Goal: Complete application form

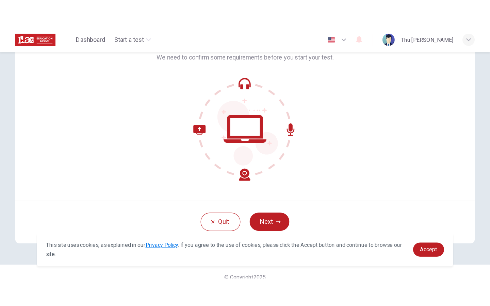
scroll to position [52, 0]
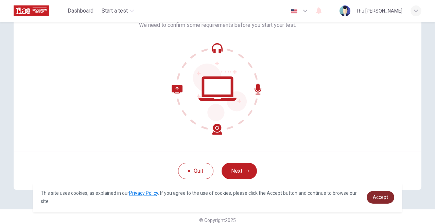
click at [382, 198] on span "Accept" at bounding box center [380, 197] width 15 height 5
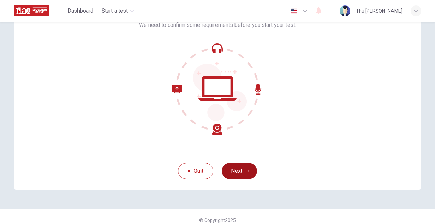
click at [235, 171] on button "Next" at bounding box center [239, 171] width 35 height 16
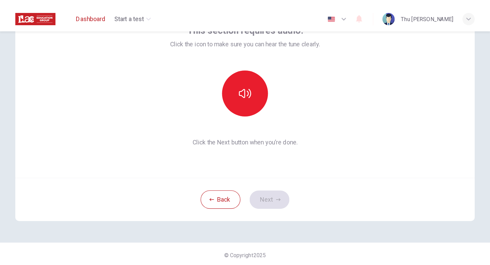
scroll to position [0, 0]
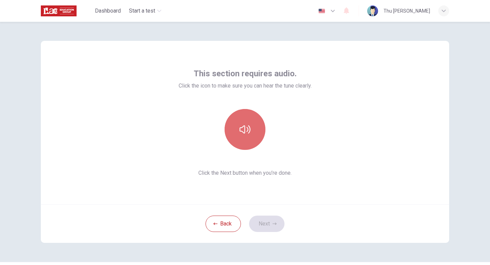
click at [243, 137] on button "button" at bounding box center [245, 129] width 41 height 41
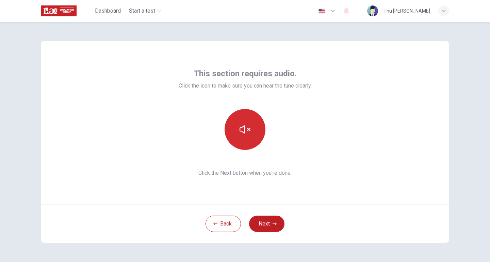
click at [244, 137] on button "button" at bounding box center [245, 129] width 41 height 41
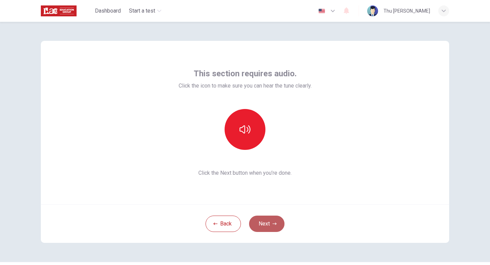
click at [263, 223] on button "Next" at bounding box center [266, 223] width 35 height 16
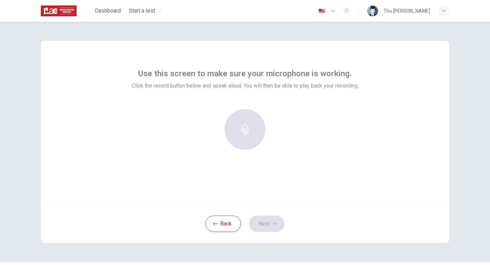
scroll to position [0, 0]
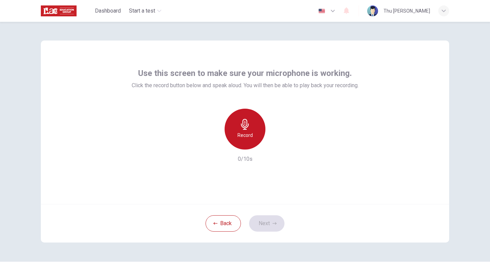
click at [240, 128] on icon "button" at bounding box center [244, 124] width 11 height 11
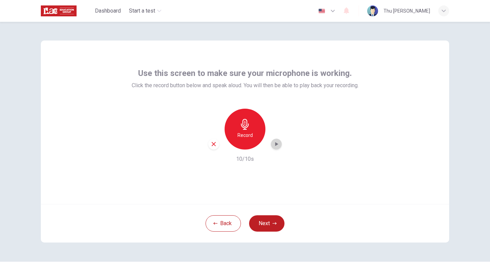
click at [278, 140] on div "button" at bounding box center [276, 143] width 11 height 11
click at [276, 144] on icon "button" at bounding box center [276, 144] width 3 height 4
click at [214, 143] on icon "button" at bounding box center [214, 144] width 6 height 6
click at [272, 222] on icon "button" at bounding box center [274, 223] width 4 height 4
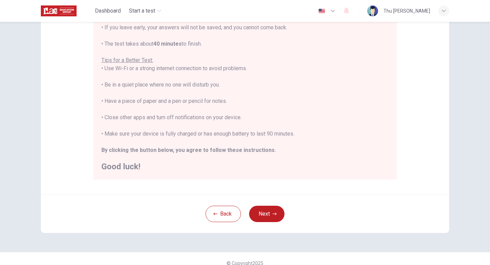
scroll to position [106, 0]
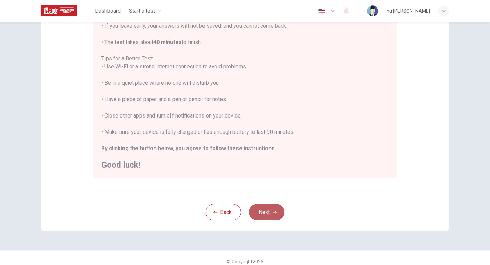
click at [268, 213] on button "Next" at bounding box center [266, 212] width 35 height 16
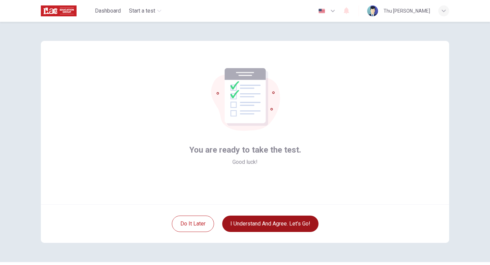
scroll to position [2, 0]
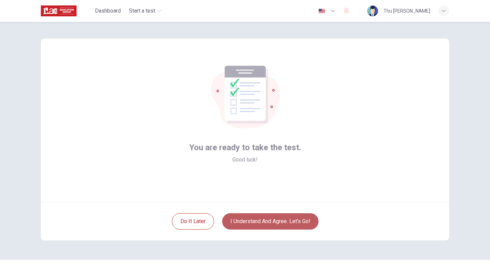
click at [271, 220] on button "I understand and agree. Let’s go!" at bounding box center [270, 221] width 96 height 16
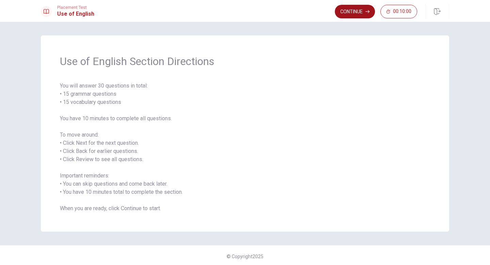
click at [354, 10] on button "Continue" at bounding box center [355, 12] width 40 height 14
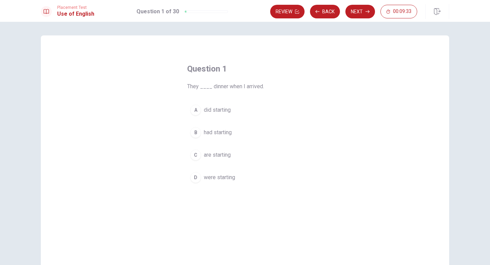
click at [196, 177] on div "D" at bounding box center [195, 177] width 11 height 11
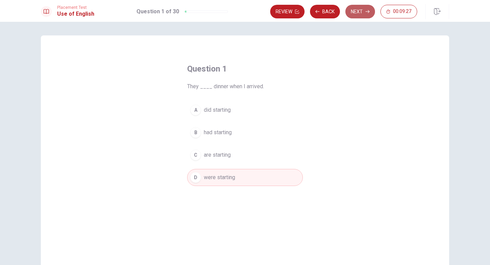
click at [369, 11] on icon "button" at bounding box center [367, 11] width 4 height 3
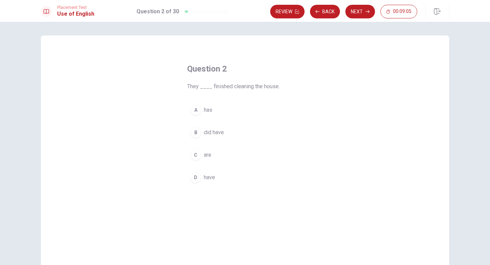
click at [197, 110] on div "A" at bounding box center [195, 109] width 11 height 11
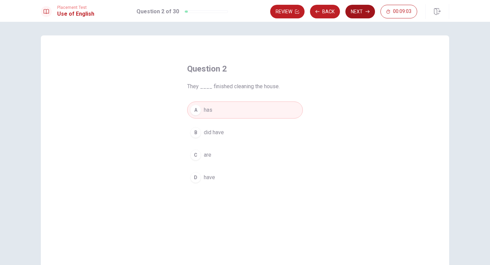
click at [363, 9] on button "Next" at bounding box center [360, 12] width 30 height 14
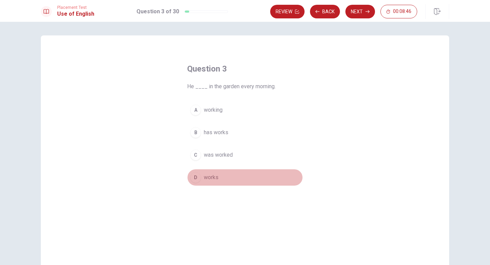
click at [197, 176] on div "D" at bounding box center [195, 177] width 11 height 11
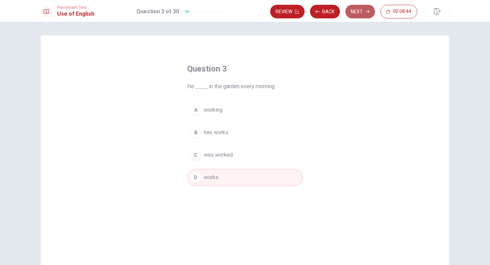
click at [358, 15] on button "Next" at bounding box center [360, 12] width 30 height 14
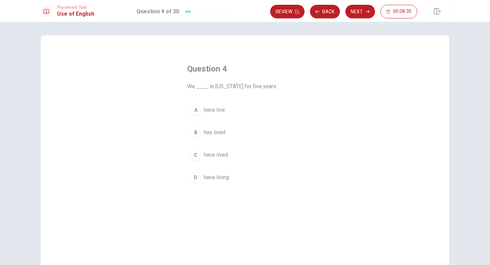
click at [195, 154] on div "C" at bounding box center [195, 154] width 11 height 11
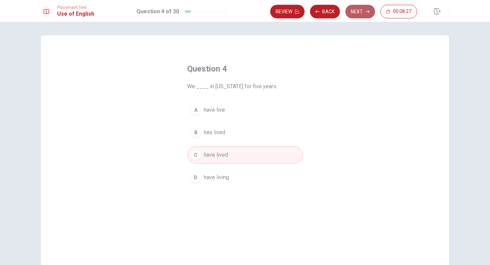
click at [368, 10] on icon "button" at bounding box center [367, 11] width 4 height 3
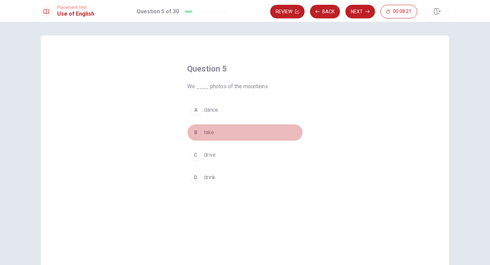
click at [194, 132] on div "B" at bounding box center [195, 132] width 11 height 11
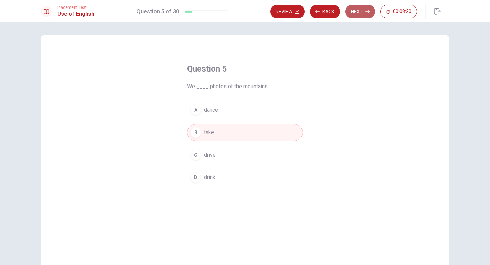
click at [359, 14] on button "Next" at bounding box center [360, 12] width 30 height 14
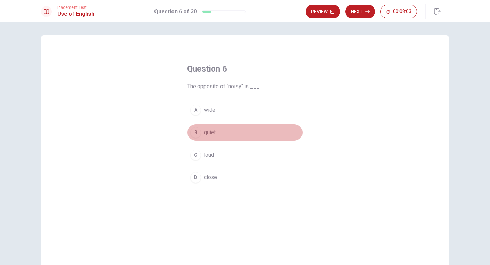
click at [195, 131] on div "B" at bounding box center [195, 132] width 11 height 11
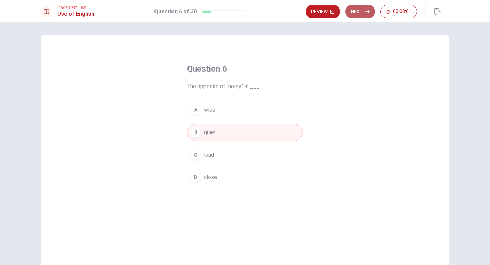
click at [364, 14] on button "Next" at bounding box center [360, 12] width 30 height 14
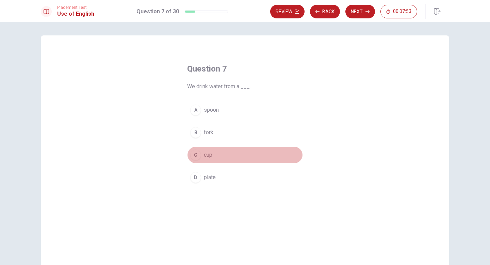
click at [196, 153] on div "C" at bounding box center [195, 154] width 11 height 11
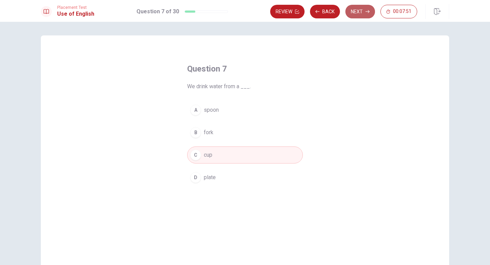
click at [363, 13] on button "Next" at bounding box center [360, 12] width 30 height 14
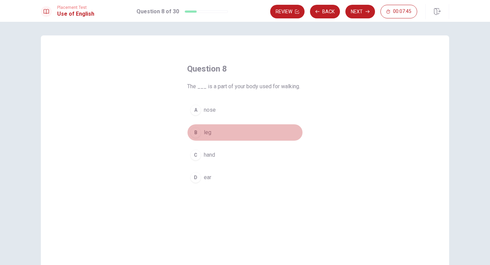
click at [195, 132] on div "B" at bounding box center [195, 132] width 11 height 11
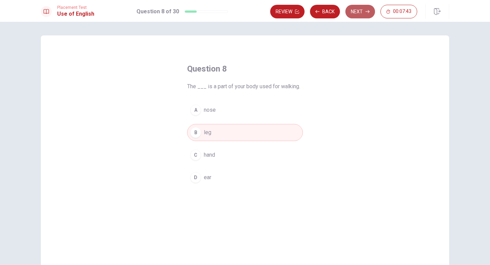
click at [360, 12] on button "Next" at bounding box center [360, 12] width 30 height 14
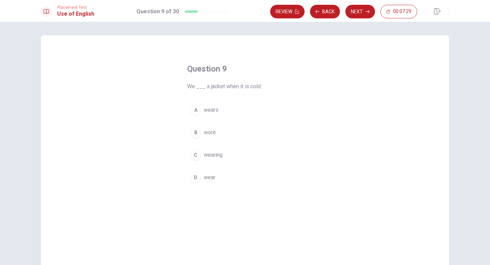
click at [194, 176] on div "D" at bounding box center [195, 177] width 11 height 11
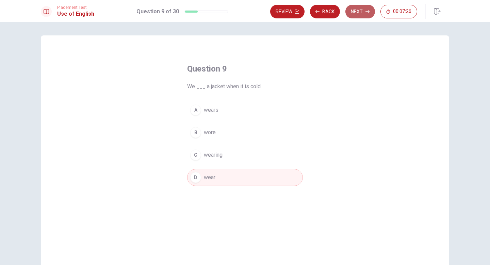
click at [358, 11] on button "Next" at bounding box center [360, 12] width 30 height 14
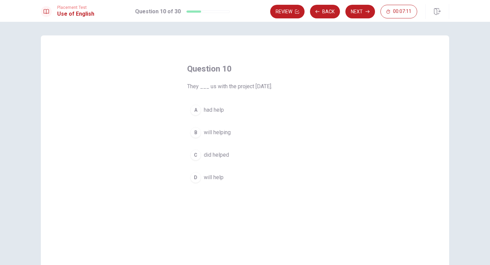
click at [198, 175] on div "D" at bounding box center [195, 177] width 11 height 11
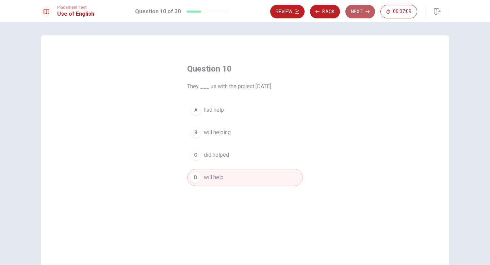
click at [360, 9] on button "Next" at bounding box center [360, 12] width 30 height 14
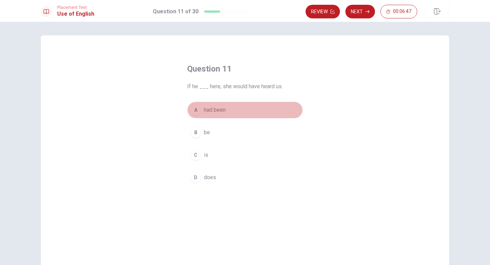
click at [197, 109] on div "A" at bounding box center [195, 109] width 11 height 11
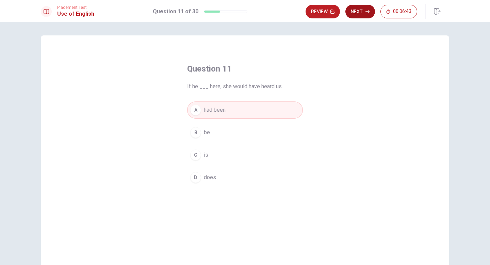
click at [355, 10] on button "Next" at bounding box center [360, 12] width 30 height 14
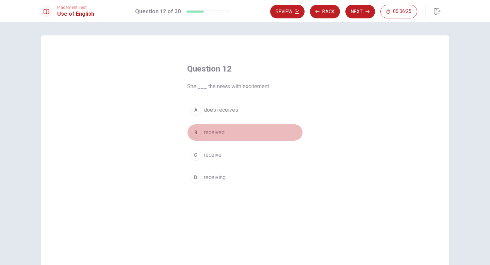
click at [195, 132] on div "B" at bounding box center [195, 132] width 11 height 11
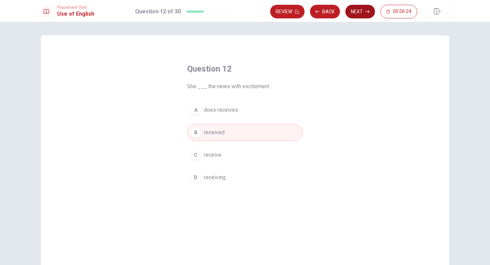
click at [360, 17] on button "Next" at bounding box center [360, 12] width 30 height 14
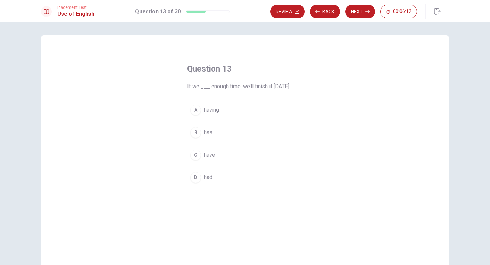
click at [195, 153] on div "C" at bounding box center [195, 154] width 11 height 11
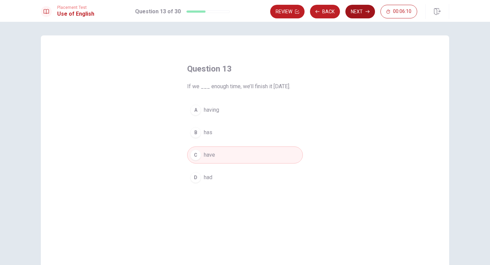
click at [366, 11] on icon "button" at bounding box center [367, 12] width 4 height 4
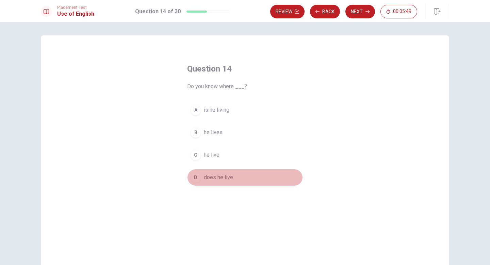
click at [195, 177] on div "D" at bounding box center [195, 177] width 11 height 11
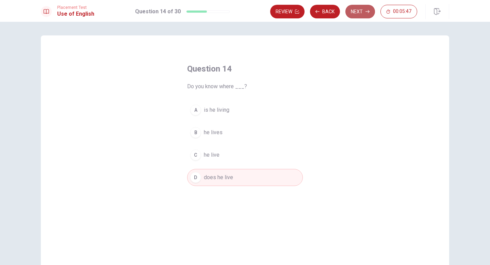
click at [362, 11] on button "Next" at bounding box center [360, 12] width 30 height 14
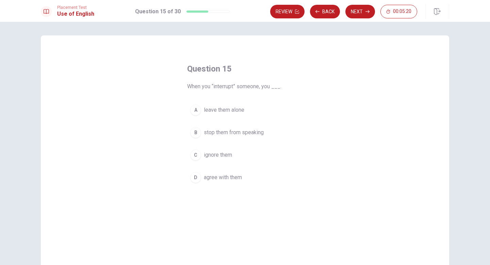
click at [197, 110] on div "A" at bounding box center [195, 109] width 11 height 11
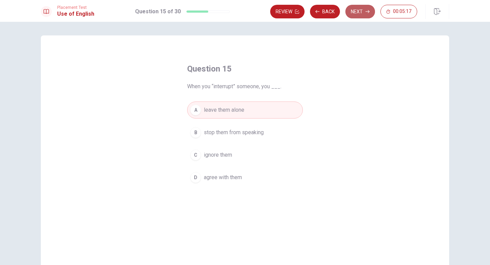
click at [362, 10] on button "Next" at bounding box center [360, 12] width 30 height 14
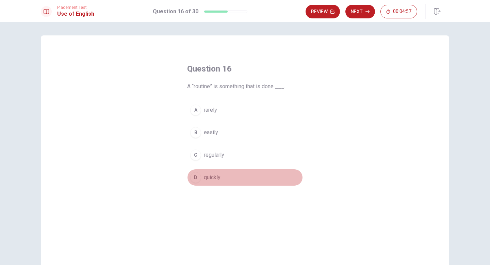
click at [196, 178] on div "D" at bounding box center [195, 177] width 11 height 11
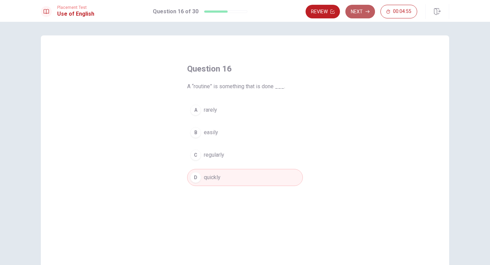
click at [351, 11] on button "Next" at bounding box center [360, 12] width 30 height 14
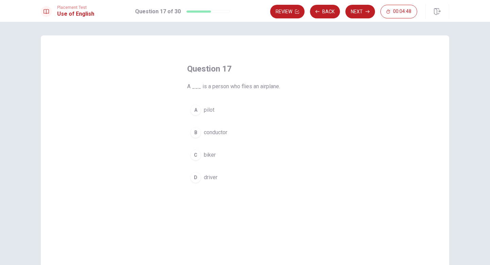
click at [195, 109] on div "A" at bounding box center [195, 109] width 11 height 11
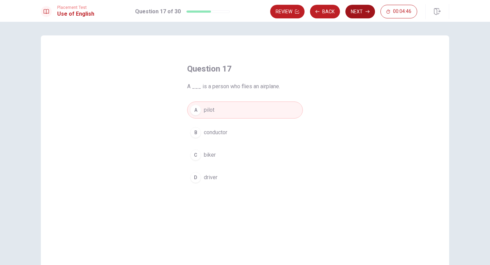
click at [360, 10] on button "Next" at bounding box center [360, 12] width 30 height 14
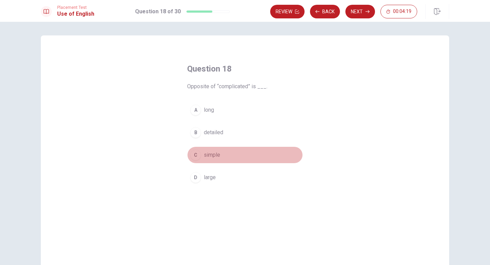
click at [194, 154] on div "C" at bounding box center [195, 154] width 11 height 11
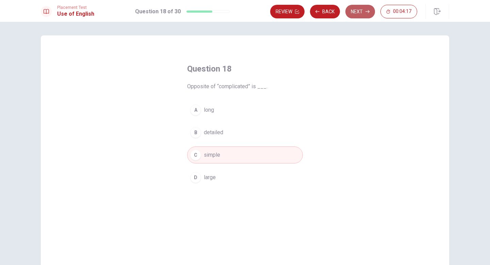
click at [359, 11] on button "Next" at bounding box center [360, 12] width 30 height 14
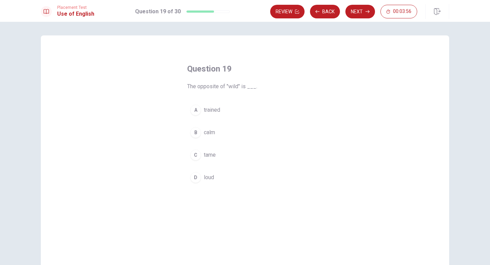
click at [197, 132] on div "B" at bounding box center [195, 132] width 11 height 11
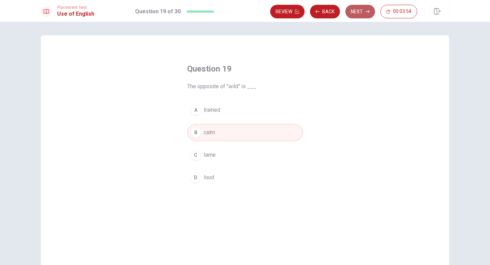
click at [354, 9] on button "Next" at bounding box center [360, 12] width 30 height 14
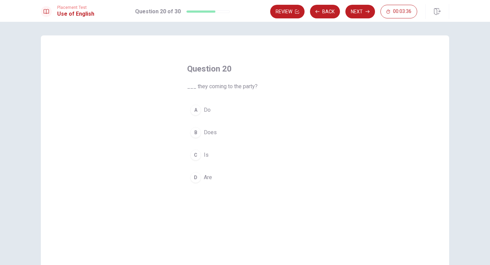
click at [195, 131] on div "B" at bounding box center [195, 132] width 11 height 11
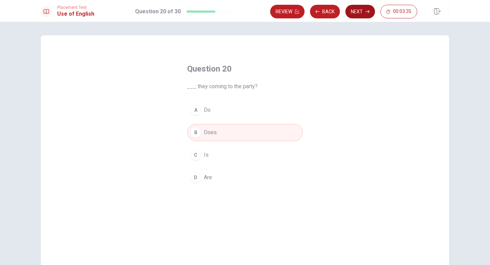
click at [361, 12] on button "Next" at bounding box center [360, 12] width 30 height 14
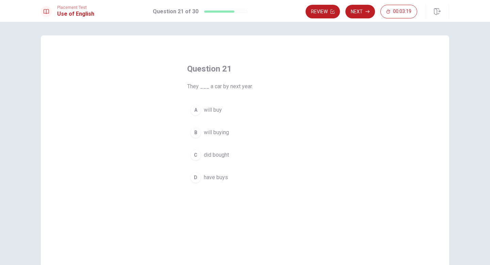
click at [194, 176] on div "D" at bounding box center [195, 177] width 11 height 11
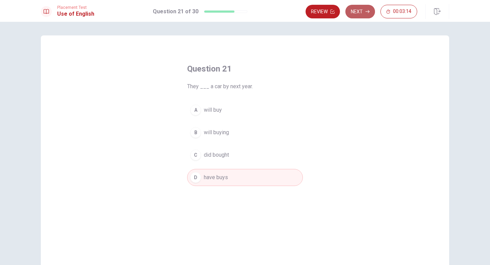
click at [355, 14] on button "Next" at bounding box center [360, 12] width 30 height 14
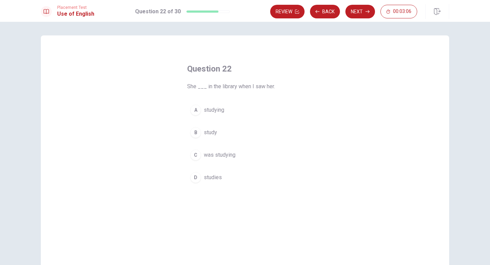
click at [195, 154] on div "C" at bounding box center [195, 154] width 11 height 11
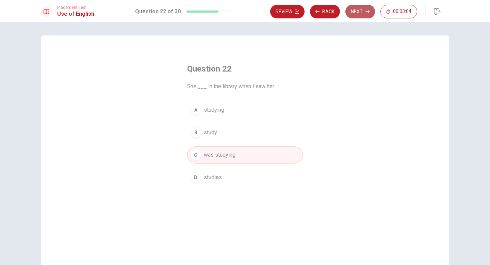
click at [359, 11] on button "Next" at bounding box center [360, 12] width 30 height 14
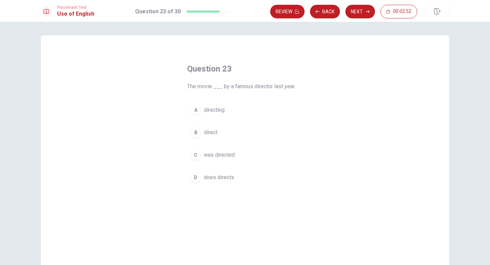
click at [197, 156] on div "C" at bounding box center [195, 154] width 11 height 11
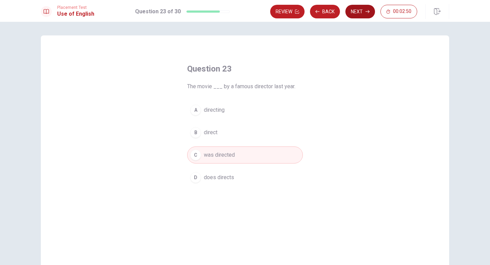
click at [360, 12] on button "Next" at bounding box center [360, 12] width 30 height 14
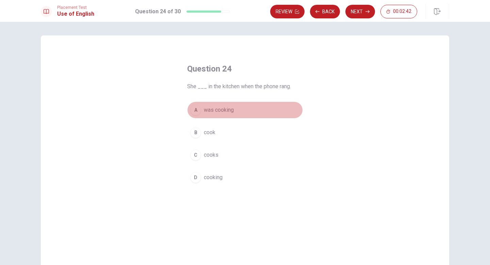
click at [194, 111] on div "A" at bounding box center [195, 109] width 11 height 11
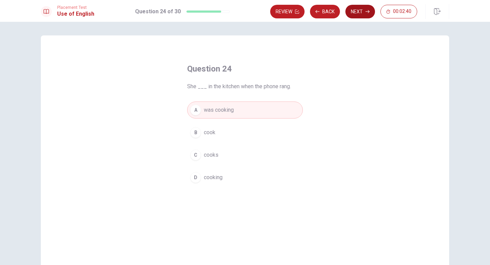
click at [357, 13] on button "Next" at bounding box center [360, 12] width 30 height 14
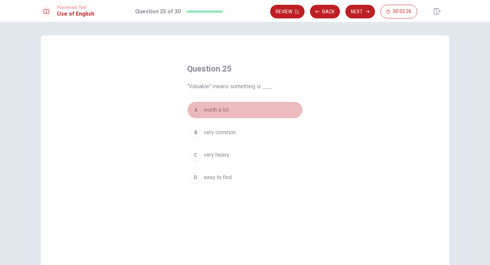
click at [195, 109] on div "A" at bounding box center [195, 109] width 11 height 11
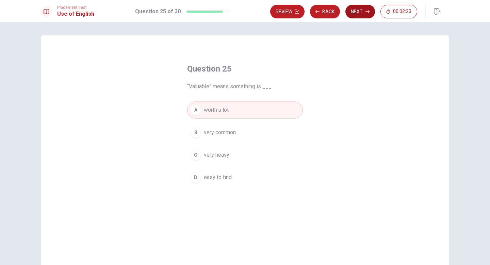
click at [355, 12] on button "Next" at bounding box center [360, 12] width 30 height 14
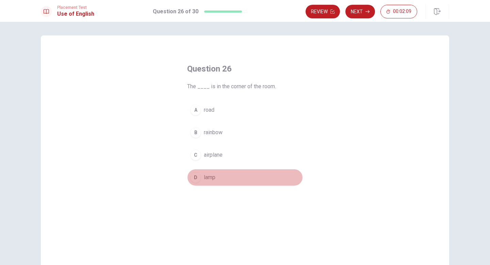
click at [196, 176] on div "D" at bounding box center [195, 177] width 11 height 11
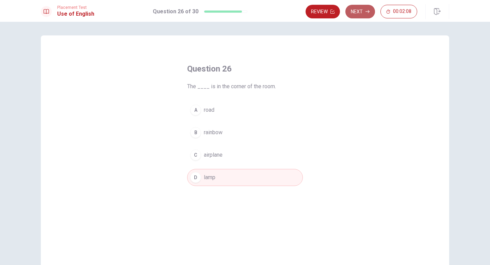
click at [359, 14] on button "Next" at bounding box center [360, 12] width 30 height 14
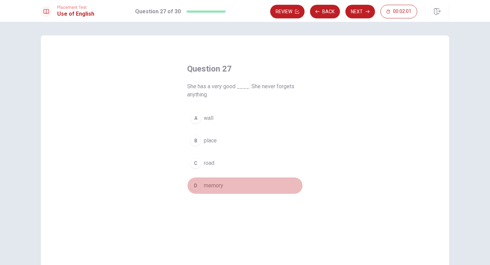
click at [197, 184] on div "D" at bounding box center [195, 185] width 11 height 11
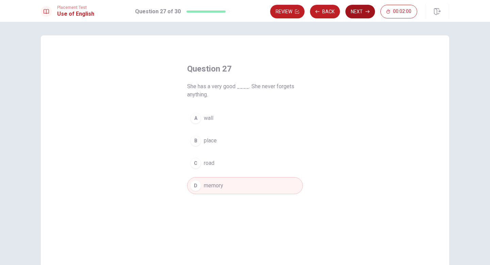
click at [363, 13] on button "Next" at bounding box center [360, 12] width 30 height 14
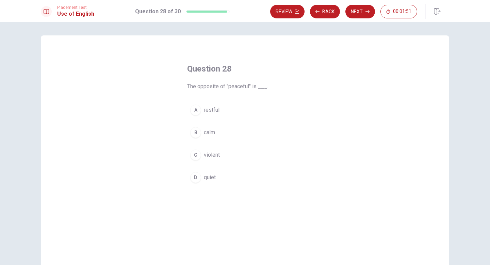
click at [196, 108] on div "A" at bounding box center [195, 109] width 11 height 11
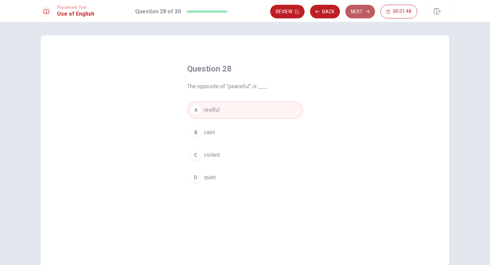
click at [358, 14] on button "Next" at bounding box center [360, 12] width 30 height 14
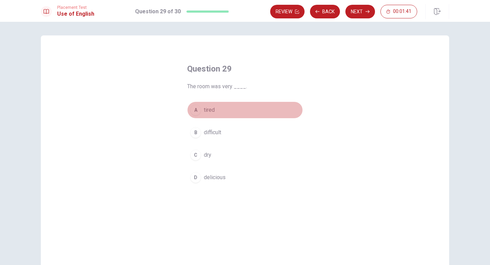
click at [196, 112] on div "A" at bounding box center [195, 109] width 11 height 11
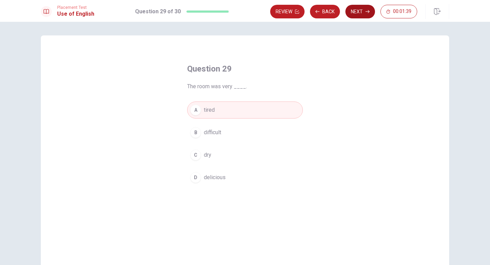
click at [360, 11] on button "Next" at bounding box center [360, 12] width 30 height 14
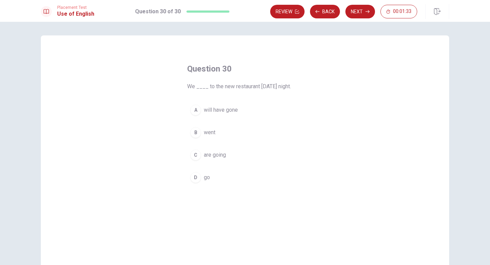
scroll to position [3, 0]
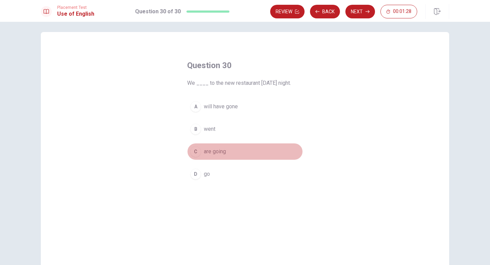
click at [197, 151] on div "C" at bounding box center [195, 151] width 11 height 11
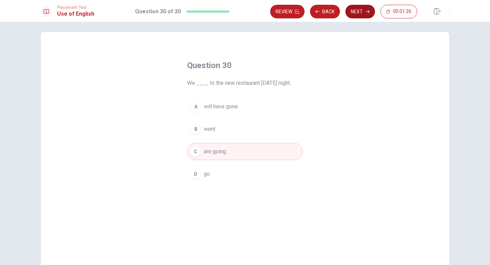
click at [355, 12] on button "Next" at bounding box center [360, 12] width 30 height 14
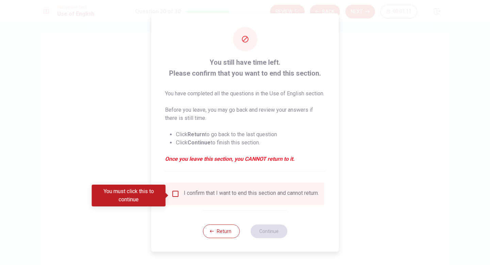
click at [173, 195] on input "You must click this to continue" at bounding box center [175, 193] width 8 height 8
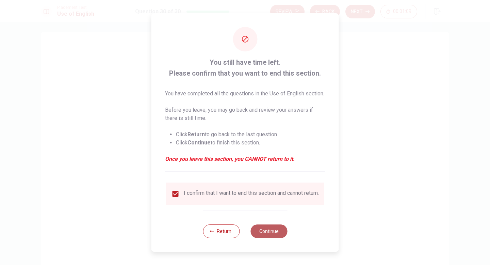
click at [271, 223] on button "Continue" at bounding box center [268, 231] width 37 height 14
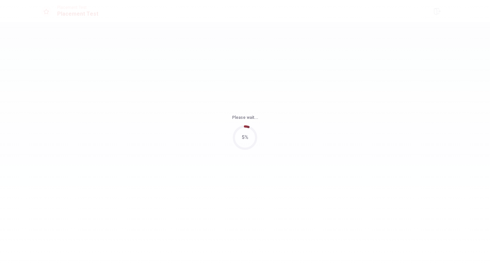
scroll to position [0, 0]
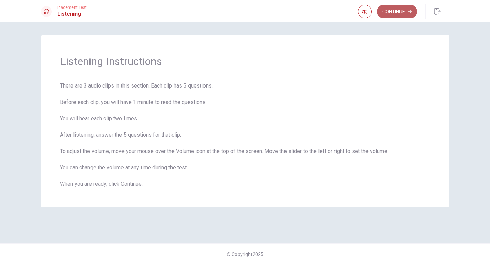
click at [398, 12] on button "Continue" at bounding box center [397, 12] width 40 height 14
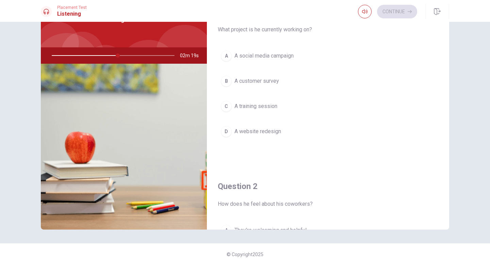
click at [226, 55] on div "A" at bounding box center [226, 55] width 11 height 11
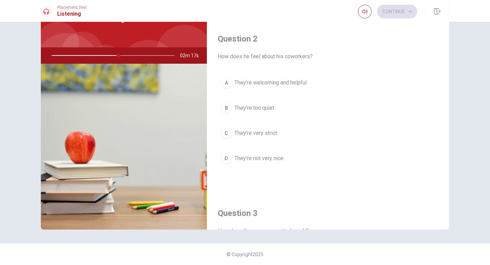
scroll to position [150, 0]
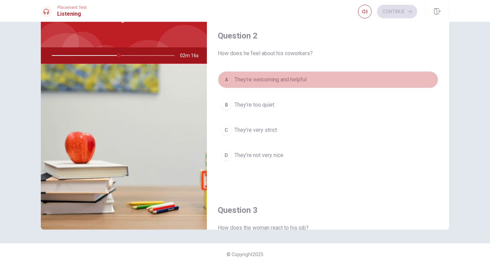
click at [228, 77] on div "A" at bounding box center [226, 79] width 11 height 11
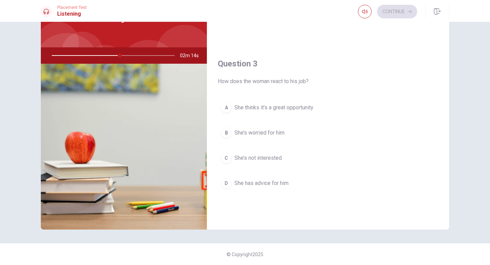
scroll to position [297, 0]
click at [226, 106] on div "A" at bounding box center [226, 106] width 11 height 11
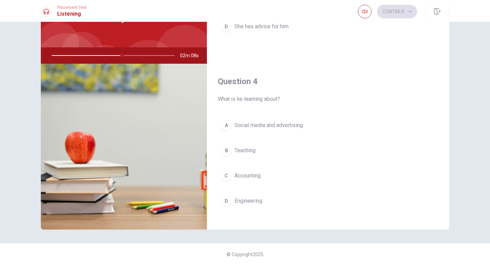
scroll to position [455, 0]
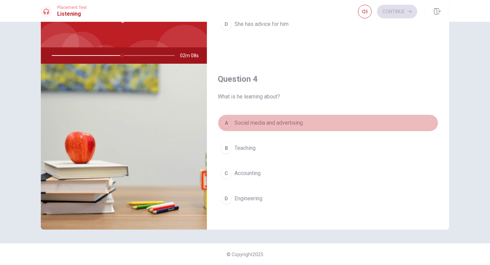
click at [225, 123] on div "A" at bounding box center [226, 122] width 11 height 11
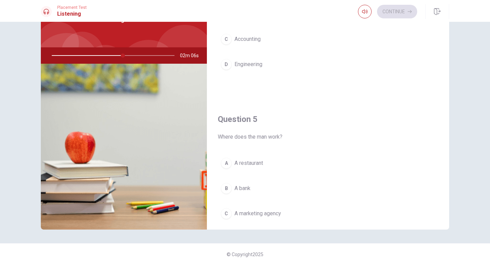
scroll to position [634, 0]
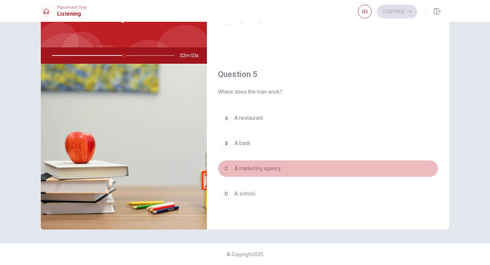
click at [225, 168] on div "C" at bounding box center [226, 168] width 11 height 11
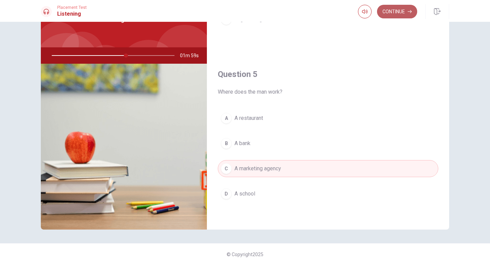
click at [400, 11] on button "Continue" at bounding box center [397, 12] width 40 height 14
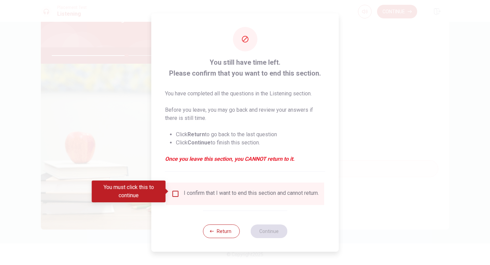
click at [171, 193] on input "You must click this to continue" at bounding box center [175, 193] width 8 height 8
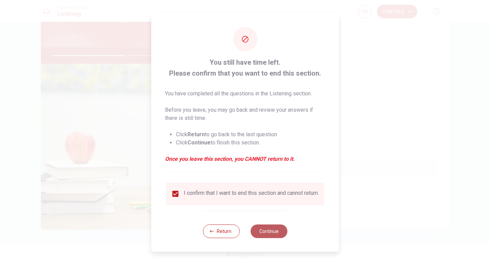
click at [267, 223] on button "Continue" at bounding box center [268, 231] width 37 height 14
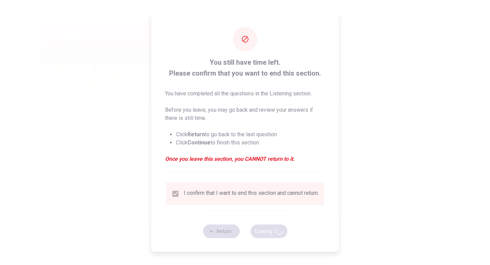
type input "62"
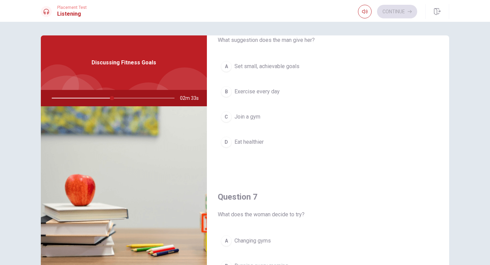
scroll to position [23, 0]
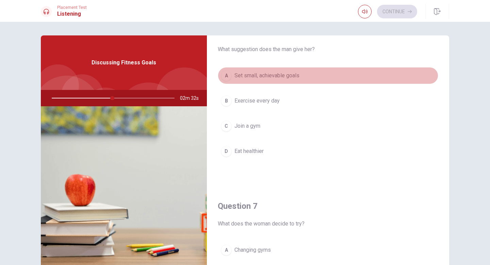
click at [226, 77] on div "A" at bounding box center [226, 75] width 11 height 11
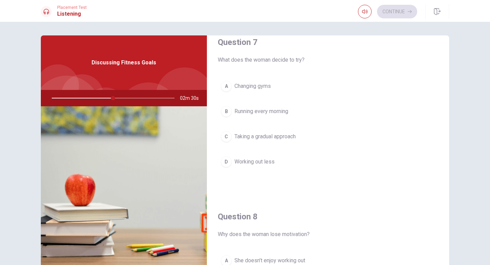
scroll to position [187, 0]
click at [225, 136] on div "C" at bounding box center [226, 136] width 11 height 11
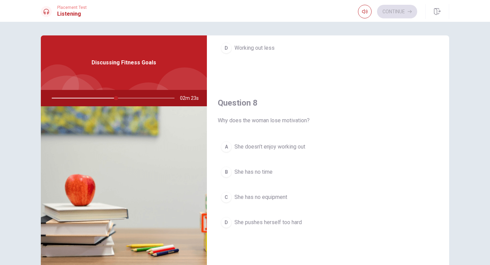
scroll to position [306, 0]
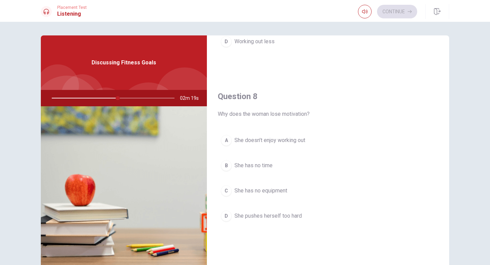
click at [226, 215] on div "D" at bounding box center [226, 215] width 11 height 11
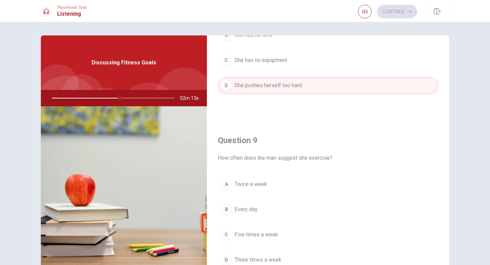
scroll to position [486, 0]
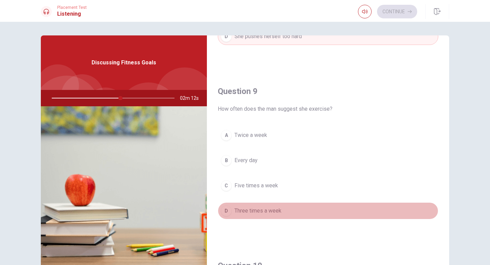
click at [225, 209] on div "D" at bounding box center [226, 210] width 11 height 11
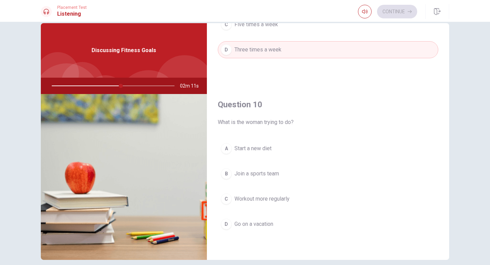
scroll to position [12, 0]
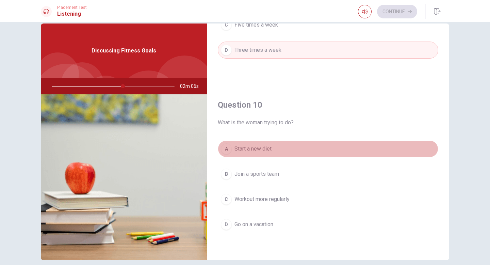
click at [230, 149] on div "A" at bounding box center [226, 148] width 11 height 11
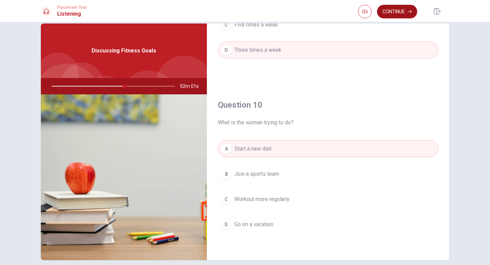
click at [399, 6] on button "Continue" at bounding box center [397, 12] width 40 height 14
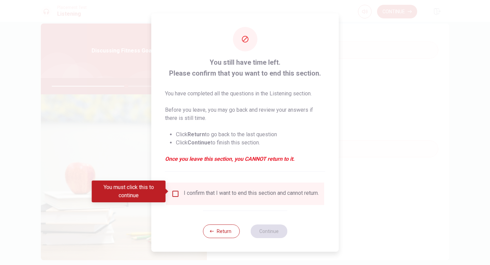
click at [174, 192] on input "You must click this to continue" at bounding box center [175, 193] width 8 height 8
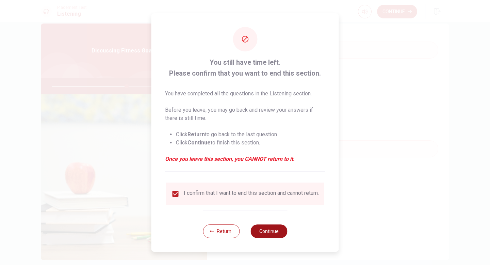
click at [267, 223] on button "Continue" at bounding box center [268, 231] width 37 height 14
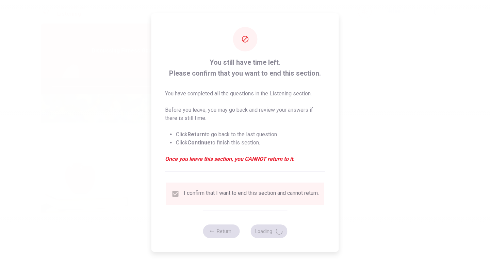
type input "61"
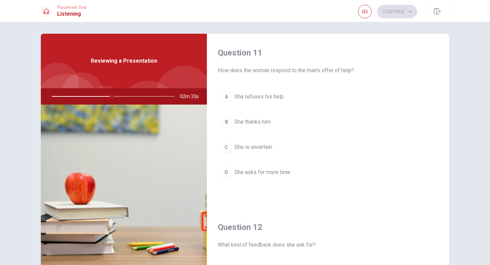
scroll to position [2, 0]
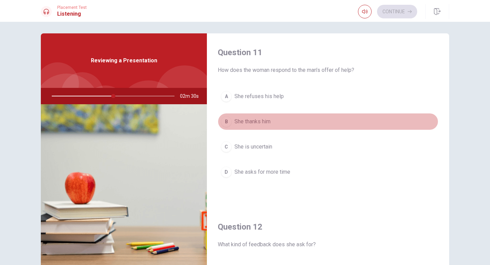
click at [226, 121] on div "B" at bounding box center [226, 121] width 11 height 11
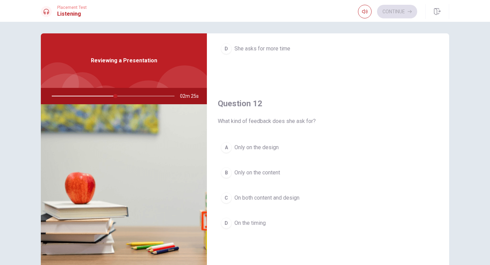
scroll to position [127, 0]
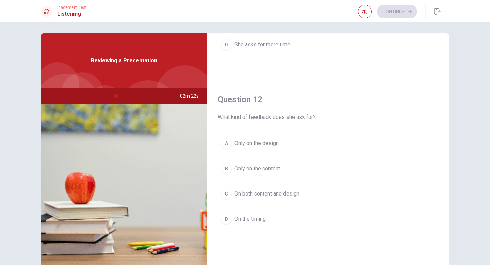
click at [226, 192] on div "C" at bounding box center [226, 193] width 11 height 11
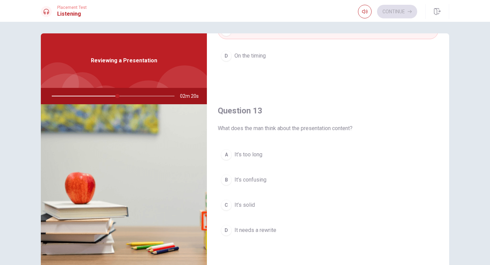
scroll to position [292, 0]
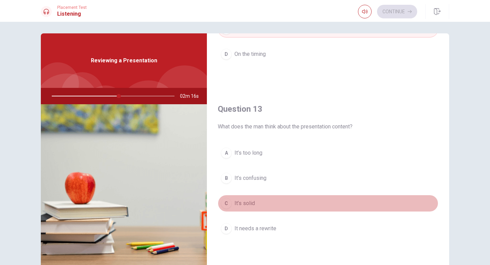
click at [228, 202] on div "C" at bounding box center [226, 203] width 11 height 11
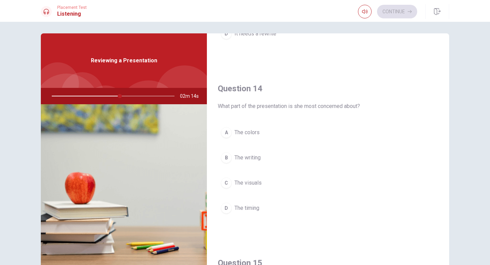
scroll to position [516, 0]
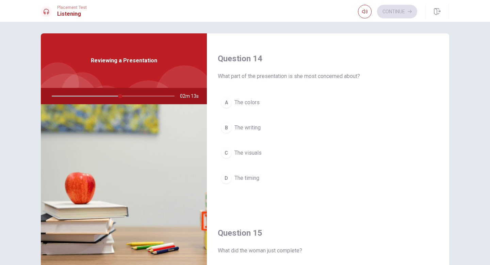
click at [226, 154] on div "C" at bounding box center [226, 152] width 11 height 11
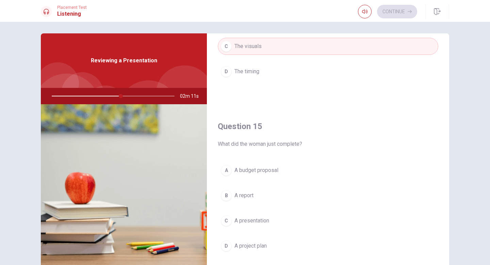
scroll to position [634, 0]
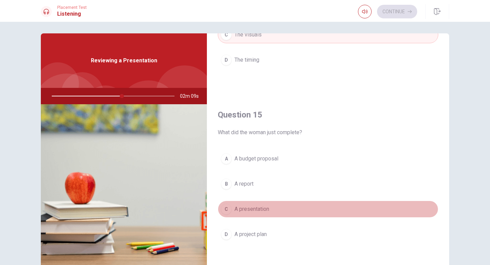
click at [225, 208] on div "C" at bounding box center [226, 208] width 11 height 11
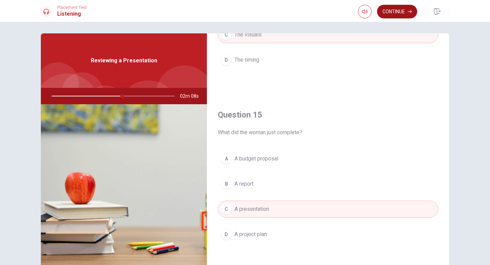
click at [397, 13] on button "Continue" at bounding box center [397, 12] width 40 height 14
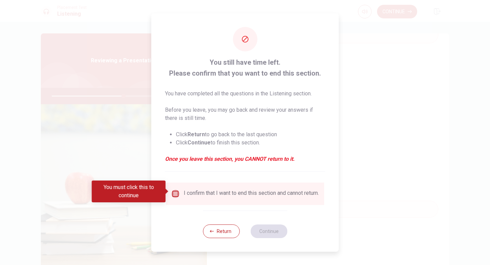
click at [176, 191] on input "You must click this to continue" at bounding box center [175, 193] width 8 height 8
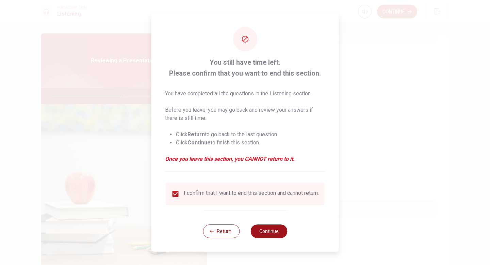
click at [264, 223] on button "Continue" at bounding box center [268, 231] width 37 height 14
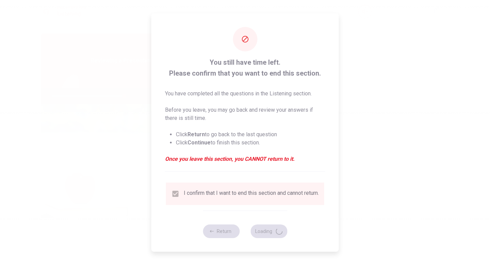
type input "59"
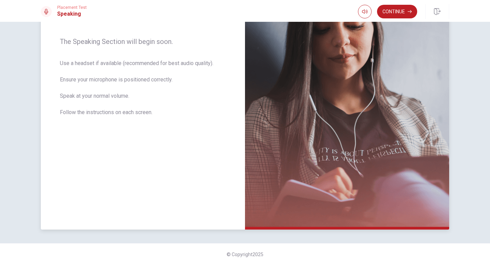
scroll to position [0, 0]
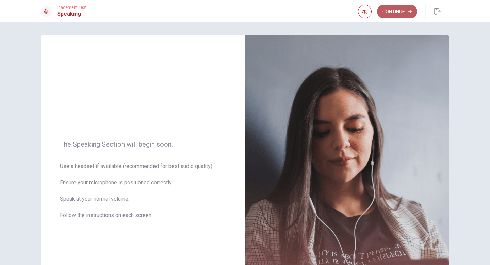
click at [410, 10] on icon "button" at bounding box center [410, 12] width 4 height 4
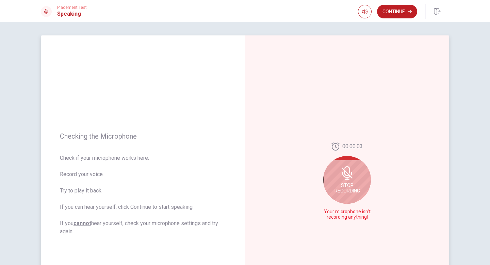
click at [344, 178] on icon at bounding box center [347, 173] width 14 height 14
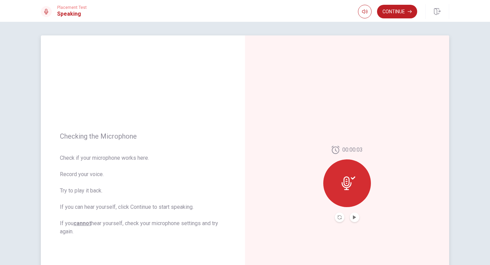
click at [348, 184] on icon at bounding box center [347, 183] width 10 height 14
click at [338, 217] on icon "Record Again" at bounding box center [339, 217] width 4 height 4
click at [355, 217] on icon "Play Audio" at bounding box center [354, 217] width 3 height 4
click at [402, 11] on button "Continue" at bounding box center [397, 12] width 40 height 14
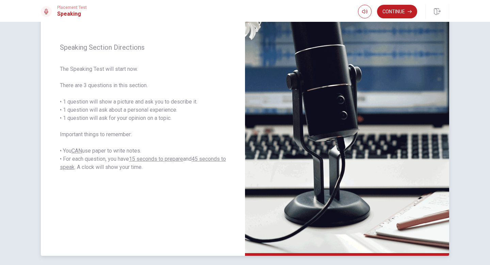
scroll to position [77, 0]
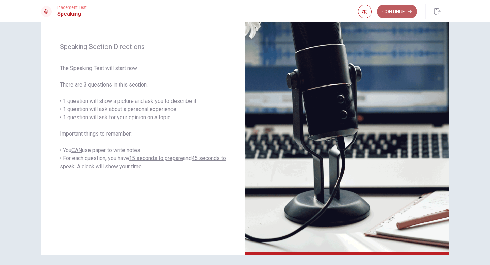
click at [393, 13] on button "Continue" at bounding box center [397, 12] width 40 height 14
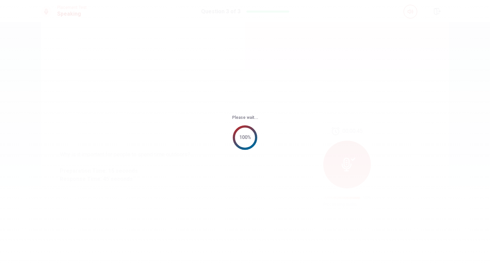
scroll to position [0, 0]
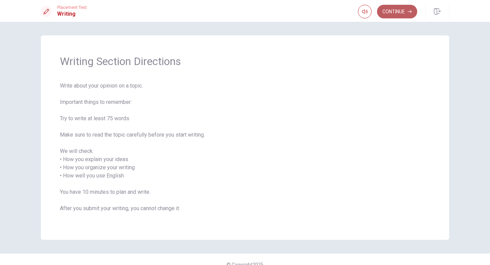
click at [396, 15] on button "Continue" at bounding box center [397, 12] width 40 height 14
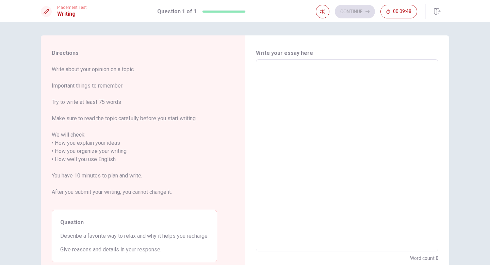
click at [287, 78] on textarea at bounding box center [347, 155] width 173 height 181
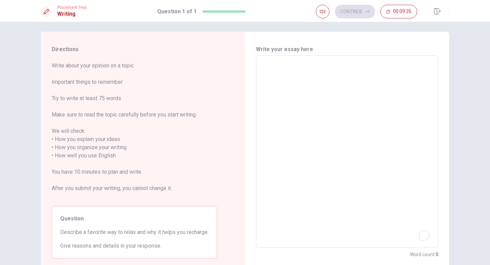
type textarea "m"
type textarea "x"
type textarea "my"
type textarea "x"
type textarea "my"
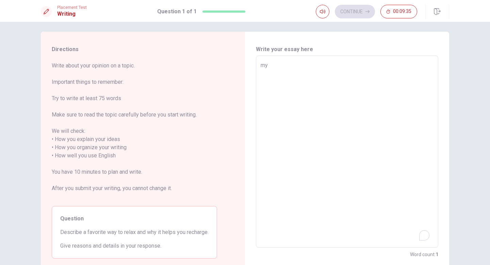
type textarea "x"
type textarea "my"
type textarea "x"
type textarea "m"
type textarea "x"
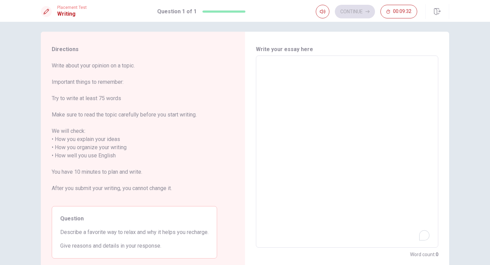
type textarea "M"
type textarea "x"
type textarea "My"
type textarea "x"
type textarea "My"
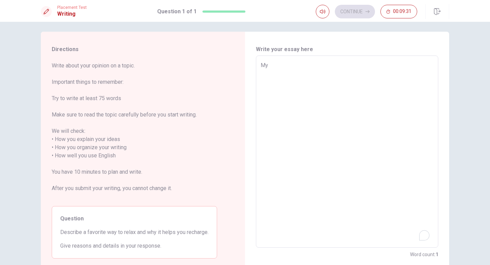
type textarea "x"
type textarea "My f"
type textarea "x"
type textarea "My fa"
type textarea "x"
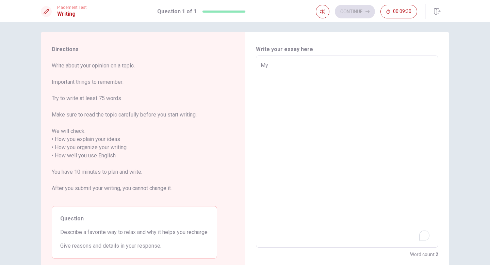
type textarea "M"
click at [292, 63] on textarea "My fa" at bounding box center [347, 151] width 173 height 181
click at [279, 64] on textarea "My fa" at bounding box center [347, 151] width 173 height 181
click at [274, 65] on textarea "My fa" at bounding box center [347, 151] width 173 height 181
click at [274, 72] on textarea "My fa" at bounding box center [347, 151] width 173 height 181
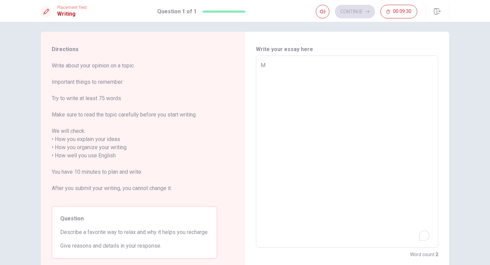
click at [283, 65] on textarea "My fa" at bounding box center [347, 151] width 173 height 181
click at [275, 69] on textarea "My fa" at bounding box center [347, 151] width 173 height 181
click at [266, 74] on textarea "My fa" at bounding box center [347, 151] width 173 height 181
click at [265, 74] on textarea "My fa" at bounding box center [347, 151] width 173 height 181
type textarea "ýggxsxghxxnxj"
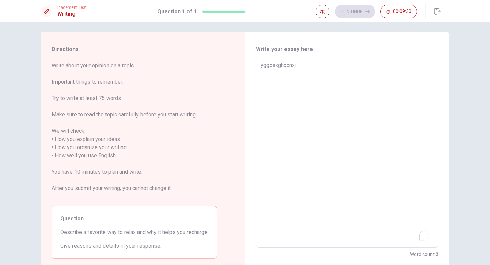
click at [283, 67] on textarea "My fa" at bounding box center [347, 151] width 173 height 181
click at [315, 79] on textarea "My fa" at bounding box center [347, 151] width 173 height 181
click at [291, 147] on textarea "My fa" at bounding box center [347, 151] width 173 height 181
click at [303, 73] on textarea "ýggxsxghxxnxj" at bounding box center [347, 151] width 173 height 181
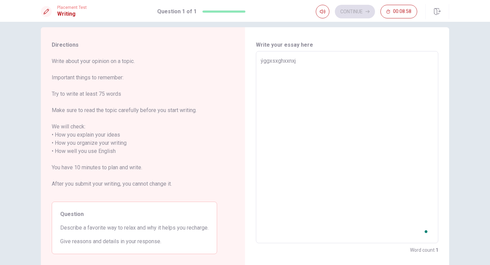
type textarea "x"
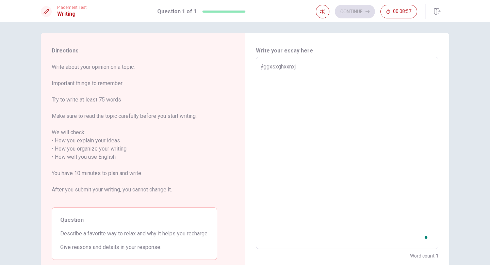
scroll to position [3, 0]
type textarea "ýggxsxghxxnx"
type textarea "x"
type textarea "ýggxsxghxxn"
type textarea "x"
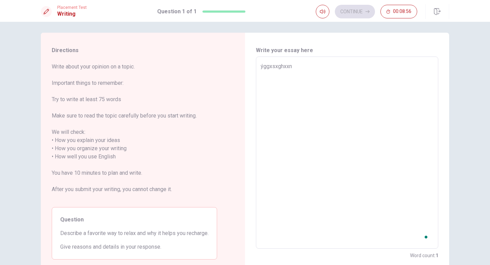
type textarea "ýggxsxghxx"
type textarea "x"
type textarea "ýggxsxghx"
type textarea "x"
type textarea "ýggxsxgh"
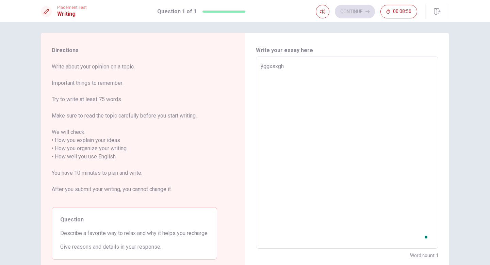
type textarea "x"
type textarea "ýggxsxg"
type textarea "x"
type textarea "ýggxsx"
type textarea "x"
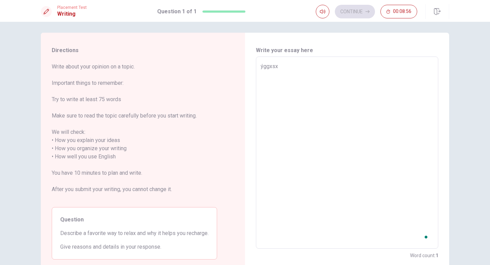
type textarea "ýggxs"
type textarea "x"
type textarea "ýggx"
type textarea "x"
type textarea "ýgg"
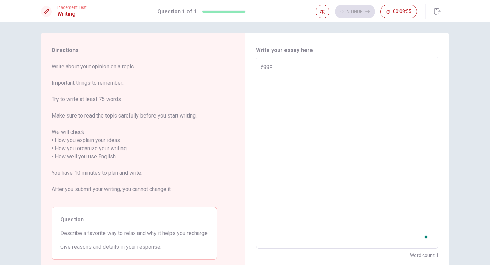
type textarea "x"
type textarea "ýg"
type textarea "x"
type textarea "ý"
type textarea "x"
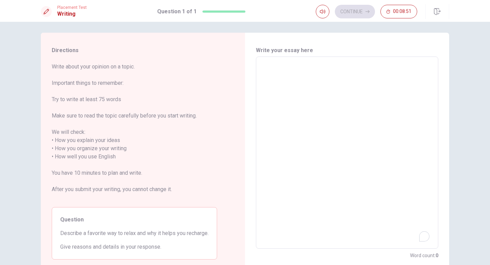
type textarea "m"
type textarea "x"
type textarea "M"
type textarea "x"
type textarea "My"
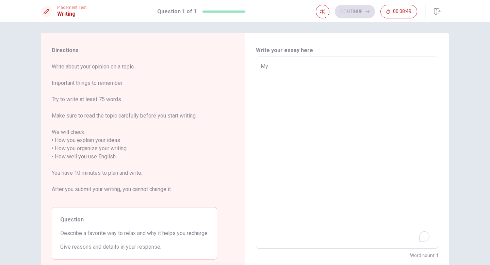
type textarea "x"
type textarea "My"
type textarea "x"
type textarea "My b"
type textarea "x"
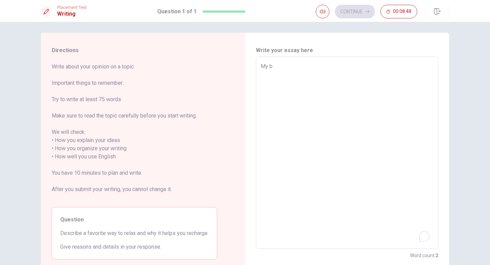
type textarea "My be"
type textarea "x"
type textarea "My bé"
type textarea "x"
type textarea "My bes"
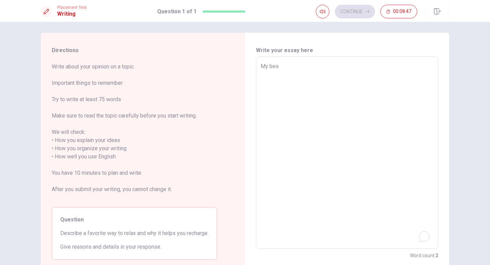
type textarea "x"
type textarea "My best"
type textarea "x"
type textarea "My best"
type textarea "x"
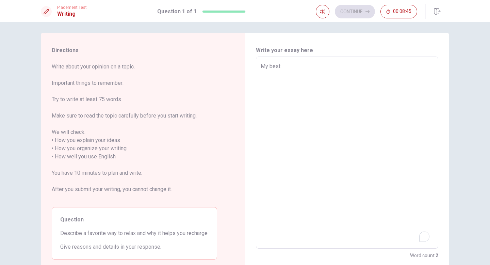
type textarea "My best ư"
type textarea "x"
type textarea "My best ưa"
type textarea "x"
type textarea "My best ưay"
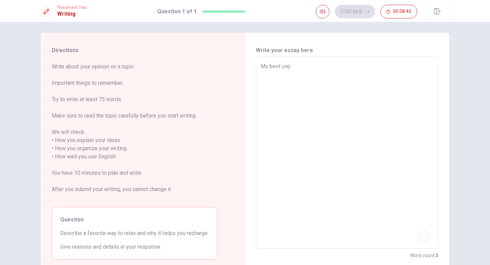
type textarea "x"
click at [321, 66] on textarea "My best ưay" at bounding box center [347, 152] width 173 height 181
click at [326, 74] on textarea "My best ưay" at bounding box center [347, 152] width 173 height 181
click at [301, 64] on textarea "My best ưay" at bounding box center [347, 152] width 173 height 181
click at [329, 67] on textarea "My best ưay" at bounding box center [347, 152] width 173 height 181
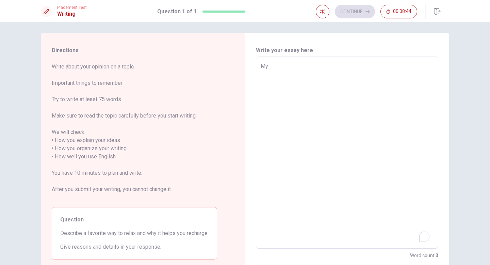
click at [290, 68] on textarea "My best ưay" at bounding box center [347, 152] width 173 height 181
type textarea "shedgudfgdudh"
click at [307, 67] on textarea "shedgudfgdudh" at bounding box center [347, 152] width 173 height 181
type textarea "x"
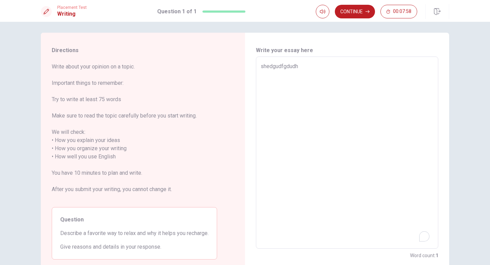
type textarea "shedgudfgdud"
type textarea "x"
type textarea "shedgudfgdu"
type textarea "x"
type textarea "shedgudfgd"
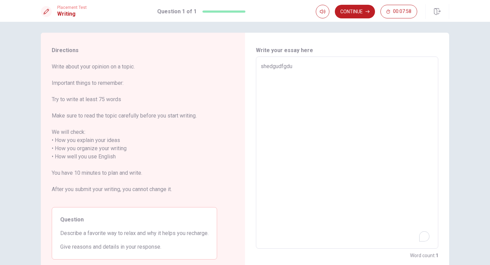
type textarea "x"
type textarea "shedgudfg"
type textarea "x"
type textarea "s"
click at [287, 65] on textarea "shedgudfg" at bounding box center [347, 152] width 173 height 181
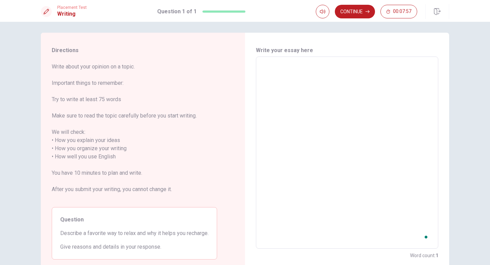
click at [290, 68] on textarea "shedgudfg" at bounding box center [347, 152] width 173 height 181
click at [289, 75] on textarea "shedgudfg" at bounding box center [347, 152] width 173 height 181
click at [307, 66] on textarea "shedgudfg" at bounding box center [347, 152] width 173 height 181
type textarea "g"
type textarea "x"
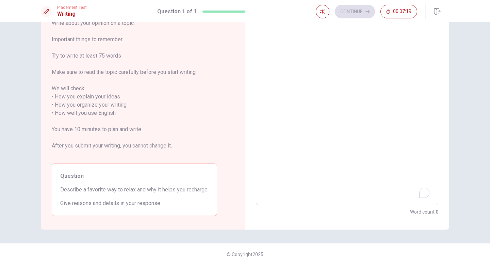
scroll to position [0, 0]
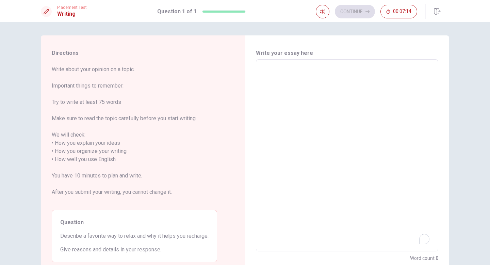
type textarea "I"
type textarea "x"
click at [372, 71] on textarea "I" at bounding box center [347, 155] width 173 height 181
type textarea "I o ò"
type textarea "x"
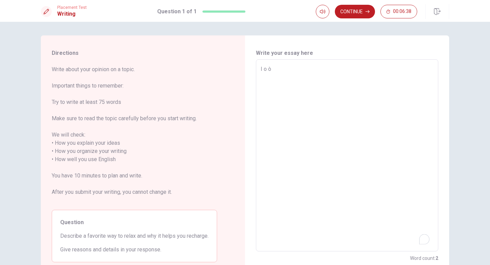
type textarea "I o"
type textarea "x"
type textarea "I o"
type textarea "x"
type textarea "I"
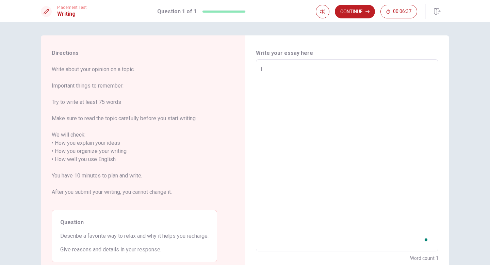
type textarea "x"
type textarea "I"
type textarea "x"
type textarea "I"
type textarea "x"
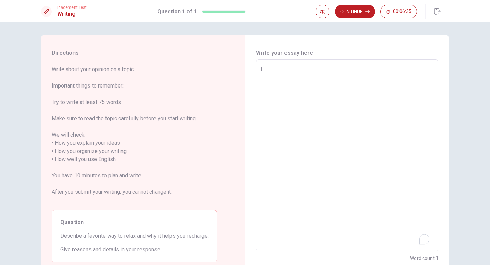
type textarea "I o"
type textarea "x"
type textarea "I ò"
type textarea "x"
type textarea "I òt"
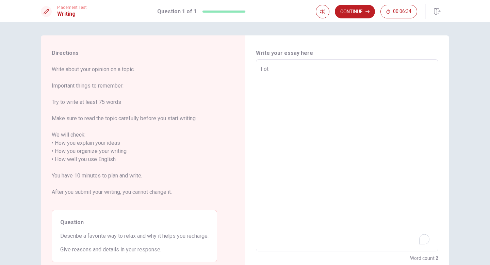
type textarea "x"
type textarea "I òte"
type textarea "x"
type textarea "I òte"
type textarea "x"
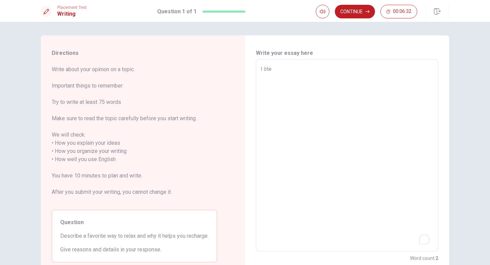
type textarea "I òte"
type textarea "x"
type textarea "I òt"
type textarea "x"
type textarea "I ò"
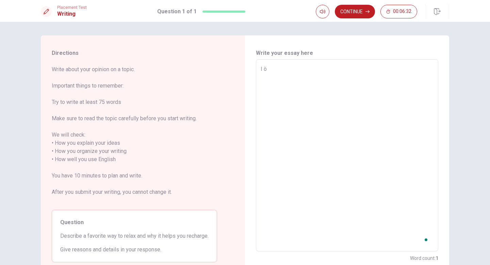
type textarea "x"
type textarea "I"
type textarea "x"
type textarea "I o"
type textarea "x"
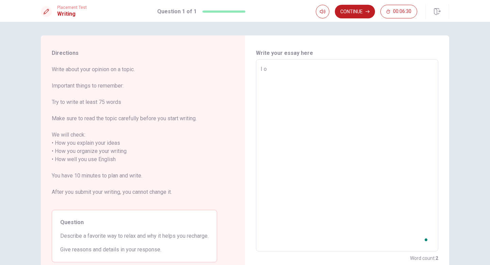
type textarea "I ò"
type textarea "x"
type textarea "I of"
type textarea "x"
type textarea "I oft"
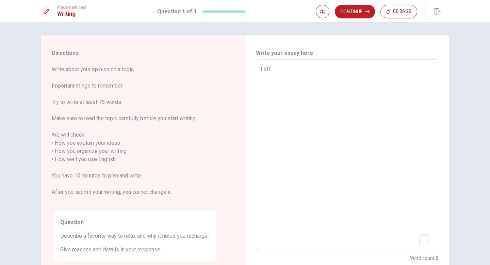
type textarea "x"
type textarea "I ofte"
type textarea "x"
type textarea "I often"
type textarea "x"
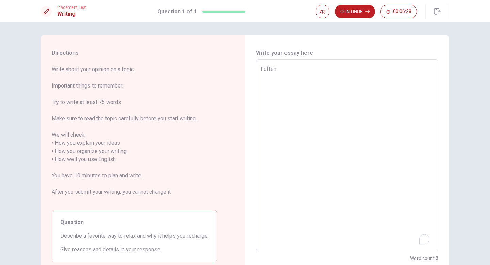
type textarea "I often"
type textarea "x"
type textarea "I often gogogogogo"
click at [310, 59] on div "Write your essay here I often x ​ Word count : 2" at bounding box center [347, 155] width 182 height 213
click at [323, 77] on textarea "I often gogogogogo" at bounding box center [347, 155] width 173 height 181
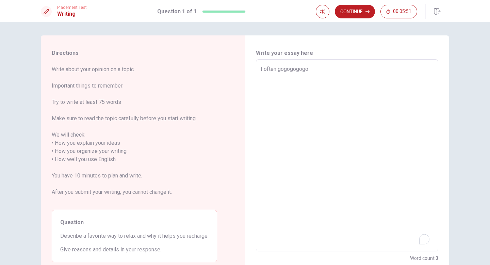
type textarea "x"
click at [324, 73] on textarea "I often gogogogogo" at bounding box center [347, 155] width 173 height 181
type textarea "I often gogogogog"
type textarea "x"
type textarea "I often gogogogo"
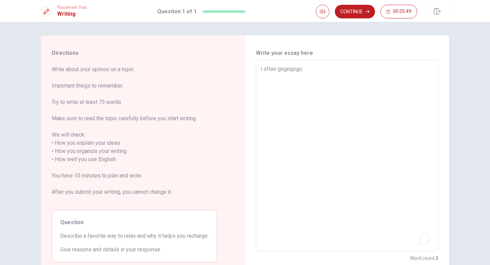
type textarea "x"
type textarea "I often gogogog"
type textarea "x"
type textarea "I often gogogo"
type textarea "x"
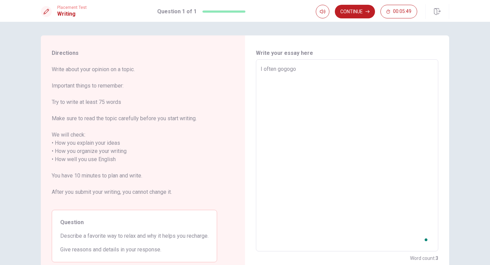
type textarea "I often gogog"
type textarea "x"
type textarea "I often gogo"
type textarea "x"
type textarea "I often gog"
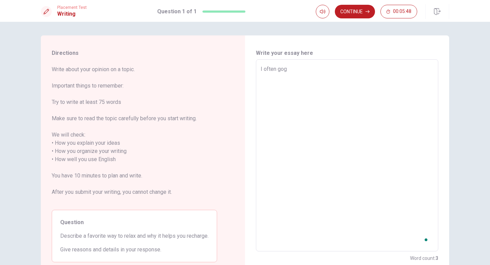
type textarea "x"
type textarea "I often go"
type textarea "x"
type textarea "I often go"
type textarea "x"
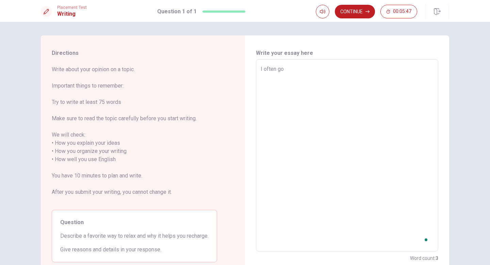
type textarea "I often go t"
type textarea "x"
type textarea "I often go to"
type textarea "x"
type textarea "I often go to"
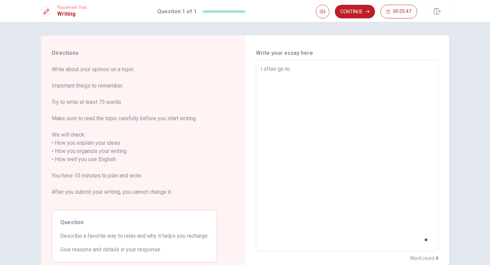
type textarea "x"
type textarea "I often go to t"
type textarea "x"
type textarea "I often go to th"
type textarea "x"
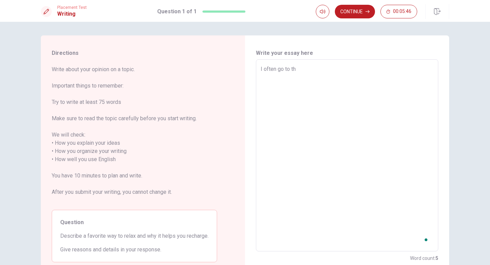
type textarea "I often go to the"
type textarea "x"
type textarea "I often go to the"
type textarea "x"
type textarea "I often go to the g"
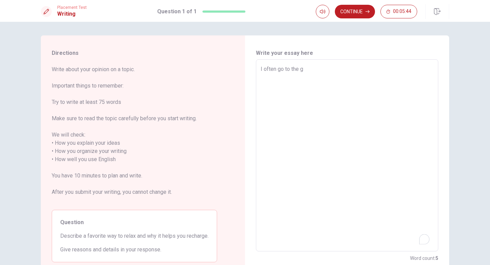
type textarea "x"
type textarea "I often go to the gy"
type textarea "x"
type textarea "I often go to the gym"
type textarea "x"
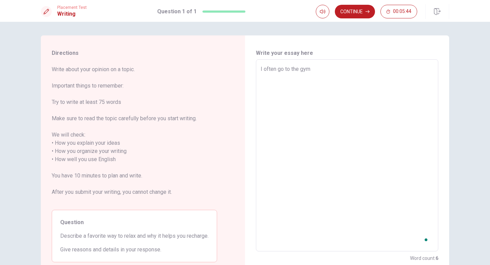
type textarea "I often go to the gym"
type textarea "x"
type textarea "I often go to the gym t"
type textarea "x"
type textarea "I often go to the gym to"
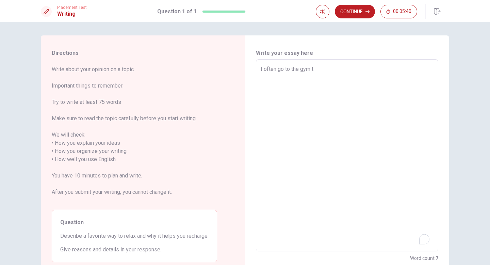
type textarea "x"
type textarea "I often go to the gym to"
type textarea "x"
type textarea "I often go to the gym to reduce stressand ghet more energy"
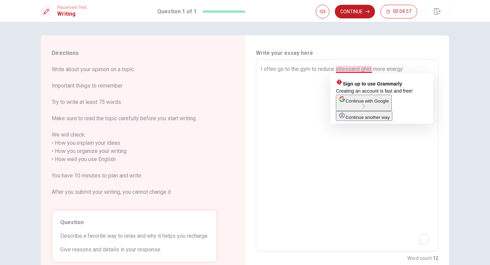
click at [351, 68] on textarea "I often go to the gym to reduce stressand ghet more energy" at bounding box center [347, 155] width 173 height 181
type textarea "x"
type textarea "I often go to the gym to reduce stress and ghet more energy"
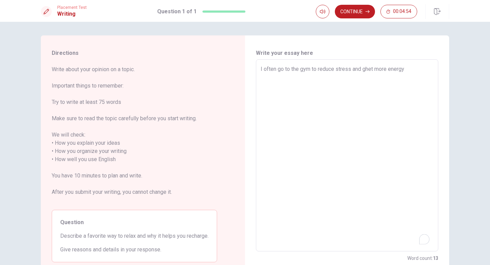
click at [368, 69] on textarea "I often go to the gym to reduce stress and ghet more energy" at bounding box center [347, 155] width 173 height 181
type textarea "x"
type textarea "I often go to the gym to reduce stress and get more energy"
type textarea "x"
click at [411, 71] on textarea "I often go to the gym to reduce stress and get more energy" at bounding box center [347, 155] width 173 height 181
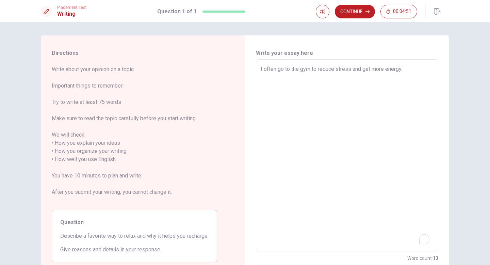
click at [404, 68] on textarea "I often go to the gym to reduce stress and get more energy" at bounding box center [347, 155] width 173 height 181
click at [402, 70] on textarea "I often go to the gym to reduce stress and get more energy" at bounding box center [347, 155] width 173 height 181
type textarea "I often go to the gym to reduce stress and get more energy WWHEN I DO EXCER."
type textarea "x"
type textarea "I often go to the gym to reduce stress and get more energy WWHEN I DO EXCERC."
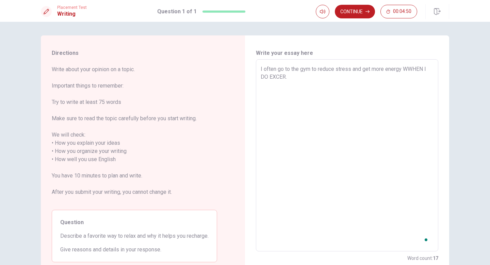
type textarea "x"
type textarea "I often go to the gym to reduce stress and get more energy WWHEN I DO EXCERCI."
type textarea "x"
type textarea "I often go to the gym to reduce stress and get more energy WWHEN I DO EXCERCIS."
type textarea "x"
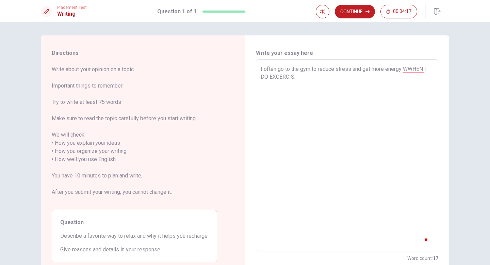
type textarea "I often go to the gym to reduce stress and get more energy WWHEN I DO EXCERCISE."
type textarea "x"
click at [411, 71] on textarea "I often go to the gym to reduce stress and get more energy ." at bounding box center [347, 155] width 173 height 181
click at [285, 76] on textarea "I often go to the gym to reduce stress and get more energy . When i do excersie…" at bounding box center [347, 155] width 173 height 181
click at [339, 74] on textarea "I often go to the gym to reduce stress and get more energy . When i do excersie…" at bounding box center [347, 155] width 173 height 181
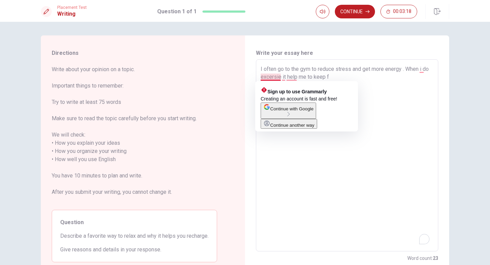
click at [392, 94] on textarea "I often go to the gym to reduce stress and get more energy . When i do excersie…" at bounding box center [347, 155] width 173 height 181
click at [335, 78] on textarea "I often go to the gym to reduce stress and get more energy . When i do excersie…" at bounding box center [347, 155] width 173 height 181
click at [388, 83] on textarea "I often go to the gym to reduce stress and get more energy . When i do excersie…" at bounding box center [347, 155] width 173 height 181
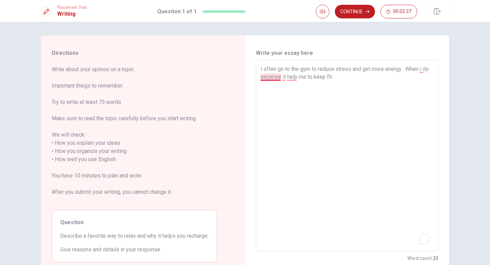
click at [279, 77] on textarea "I often go to the gym to reduce stress and get more energy . When i do excersie…" at bounding box center [347, 155] width 173 height 181
click at [337, 76] on textarea "I often go to the gym to reduce stress and get more energy . When i do excer it…" at bounding box center [347, 155] width 173 height 181
click at [327, 76] on textarea "I often go to the gym to reduce stress and get more energy . When i do excer it…" at bounding box center [347, 155] width 173 height 181
click at [332, 74] on textarea "I often go to the gym to reduce stress and get more energy . When i do excer it…" at bounding box center [347, 155] width 173 height 181
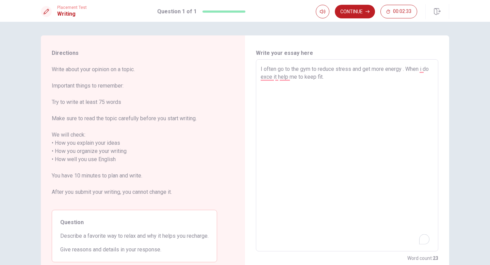
click at [330, 76] on textarea "I often go to the gym to reduce stress and get more energy . When i do excer it…" at bounding box center [347, 155] width 173 height 181
click at [334, 74] on textarea "I often go to the gym to reduce stress and get more energy . When i do excer it…" at bounding box center [347, 155] width 173 height 181
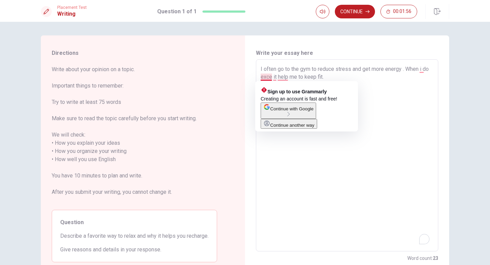
click at [271, 78] on textarea "I often go to the gym to reduce stress and get more energy . When i do exce it …" at bounding box center [347, 155] width 173 height 181
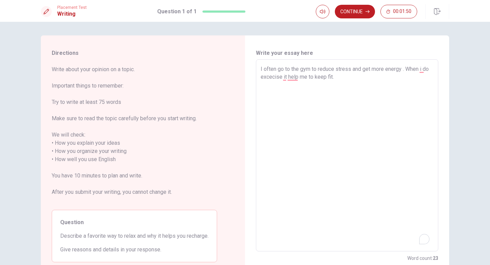
click at [336, 78] on textarea "I often go to the gym to reduce stress and get more energy . When i do excecise…" at bounding box center [347, 155] width 173 height 181
click at [422, 68] on textarea "I often go to the gym to reduce stress and get more energy . When i do excecise…" at bounding box center [347, 155] width 173 height 181
click at [334, 75] on textarea "I often go to the gym to reduce stress and get more energy . When i do excecise…" at bounding box center [347, 155] width 173 height 181
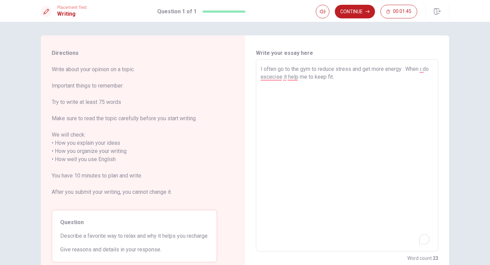
click at [334, 77] on textarea "I often go to the gym to reduce stress and get more energy . When i do excecise…" at bounding box center [347, 155] width 173 height 181
click at [333, 77] on textarea "I often go to the gym to reduce stress and get more energy . When i do excecise…" at bounding box center [347, 155] width 173 height 181
click at [334, 75] on textarea "I often go to the gym to reduce stress and get more energy . When i do excecise…" at bounding box center [347, 155] width 173 height 181
click at [335, 76] on textarea "I often go to the gym to reduce stress and get more energy . When i do excecise…" at bounding box center [347, 155] width 173 height 181
click at [366, 77] on textarea "I often go to the gym to reduce stress and get more energy . When i do excecise…" at bounding box center [347, 155] width 173 height 181
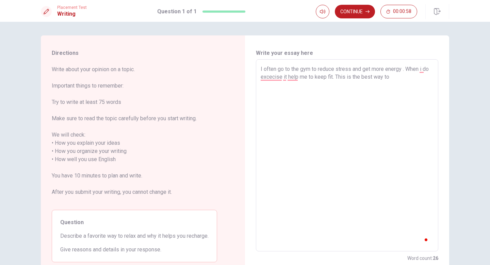
click at [362, 78] on textarea "I often go to the gym to reduce stress and get more energy . When i do excecise…" at bounding box center [347, 155] width 173 height 181
click at [392, 77] on textarea "I often go to the gym to reduce stress and get more energy . When i do excecise…" at bounding box center [347, 155] width 173 height 181
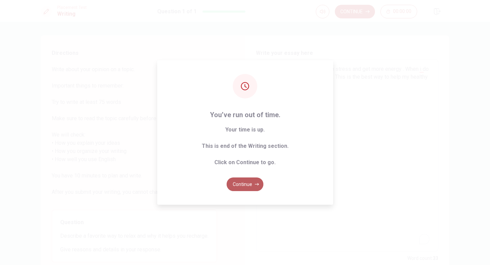
click at [247, 184] on button "Continue" at bounding box center [245, 184] width 37 height 14
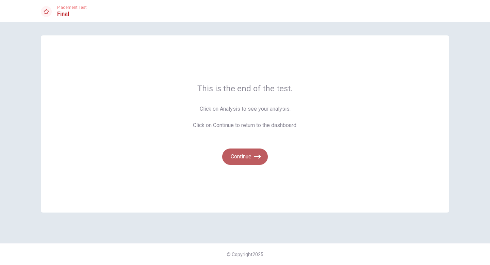
click at [250, 158] on button "Continue" at bounding box center [245, 156] width 46 height 16
